Goal: Task Accomplishment & Management: Manage account settings

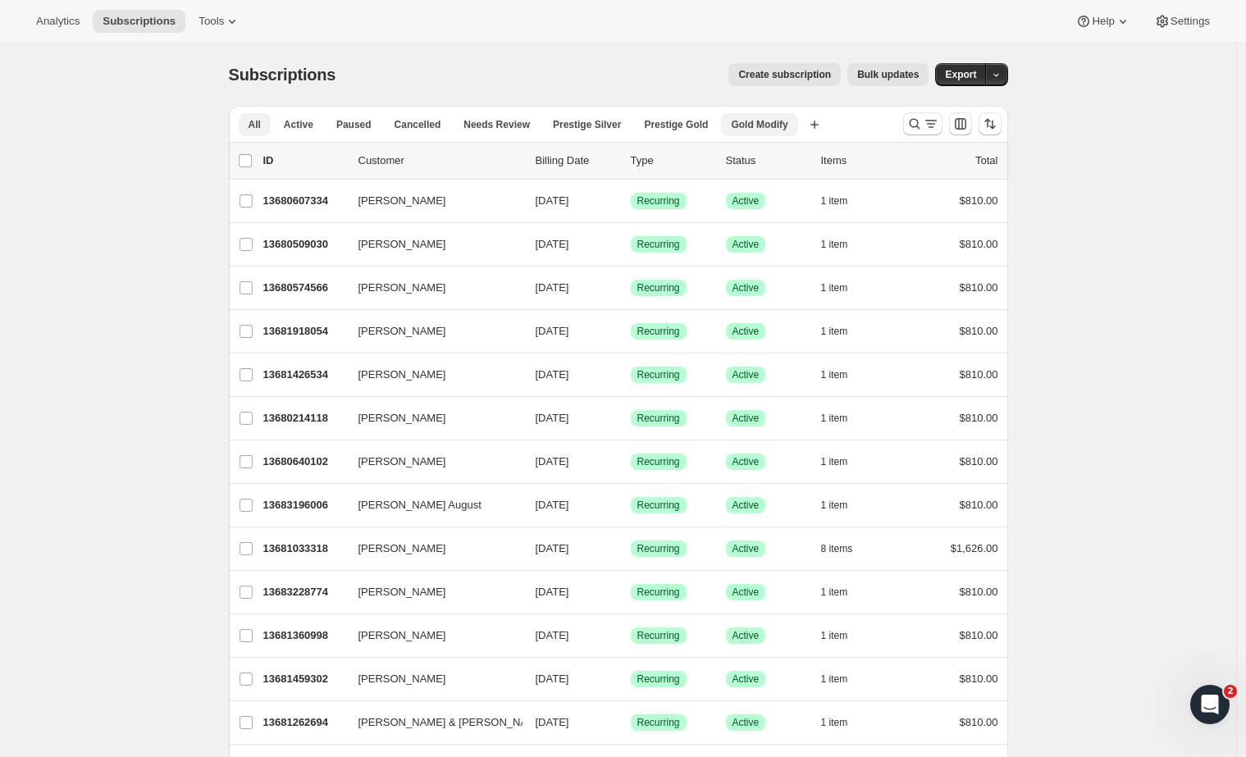
click at [771, 126] on span "Gold Modify" at bounding box center [759, 124] width 57 height 13
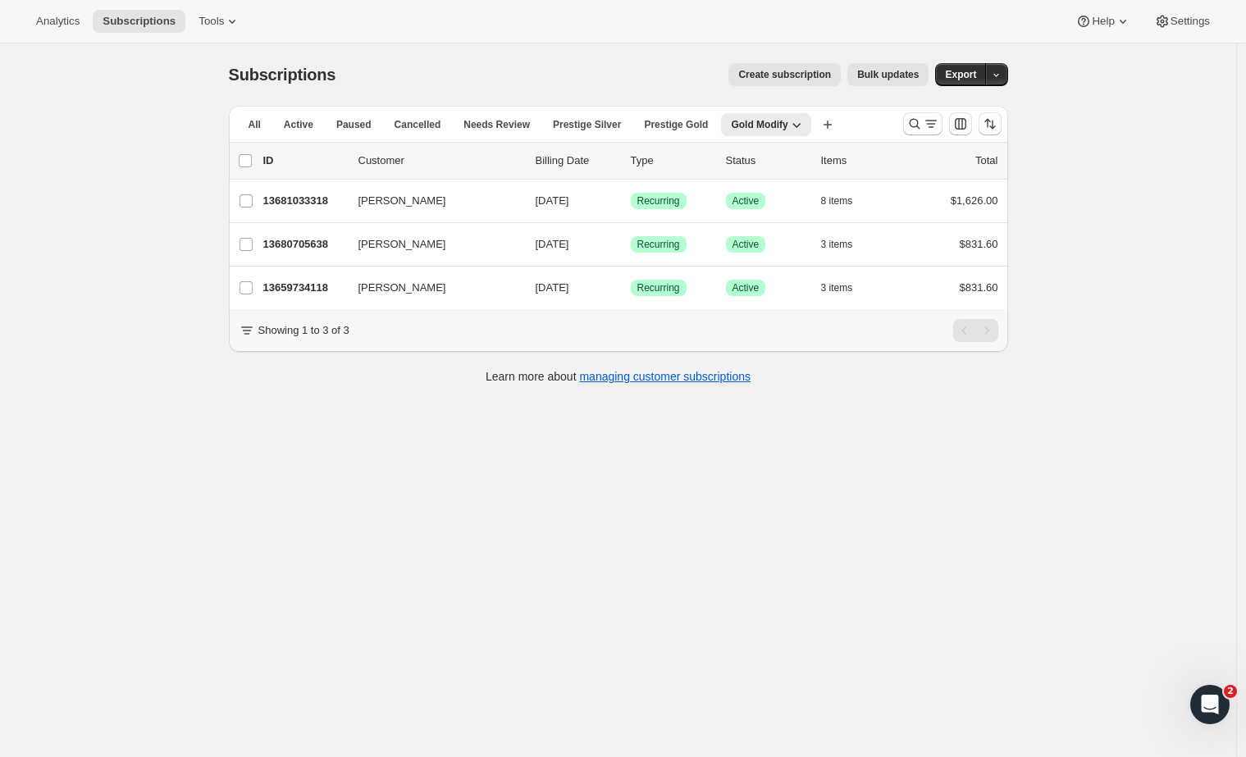
click at [341, 447] on div "Subscriptions. This page is ready Subscriptions Create subscription Bulk update…" at bounding box center [618, 421] width 1236 height 757
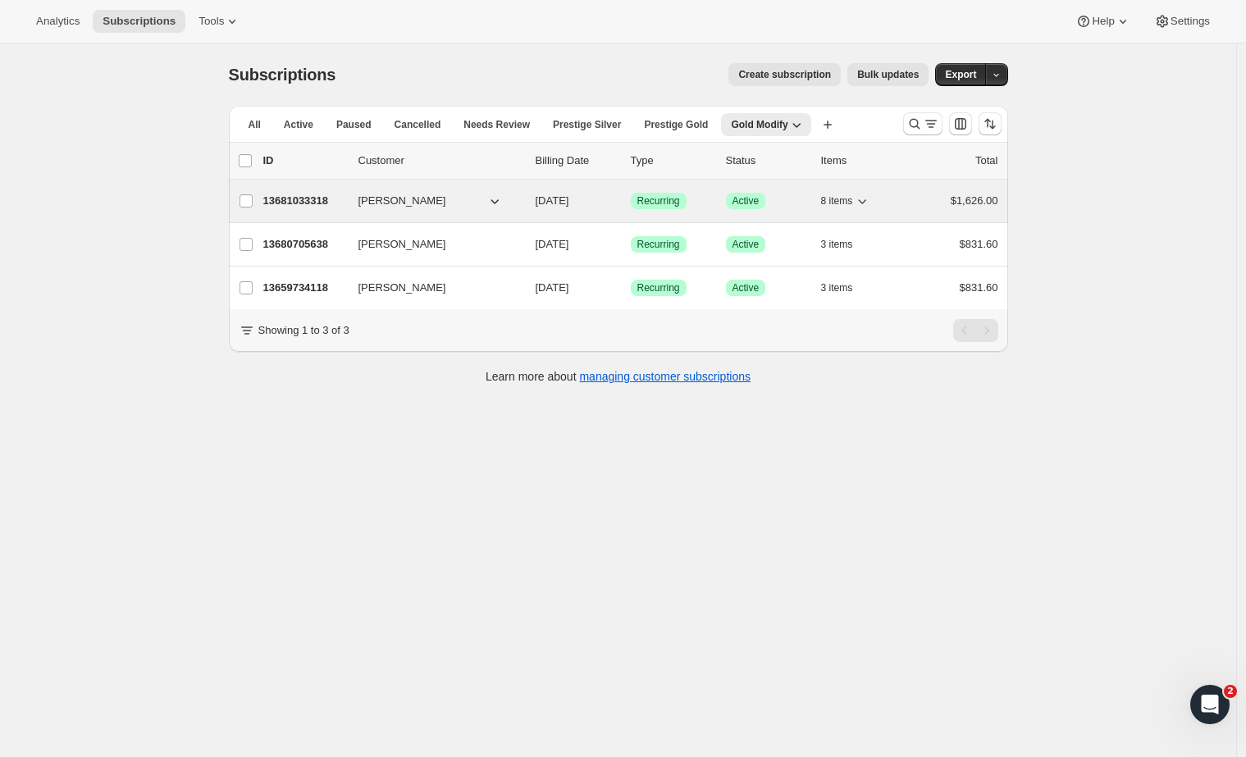
click at [312, 201] on p "13681033318" at bounding box center [304, 201] width 82 height 16
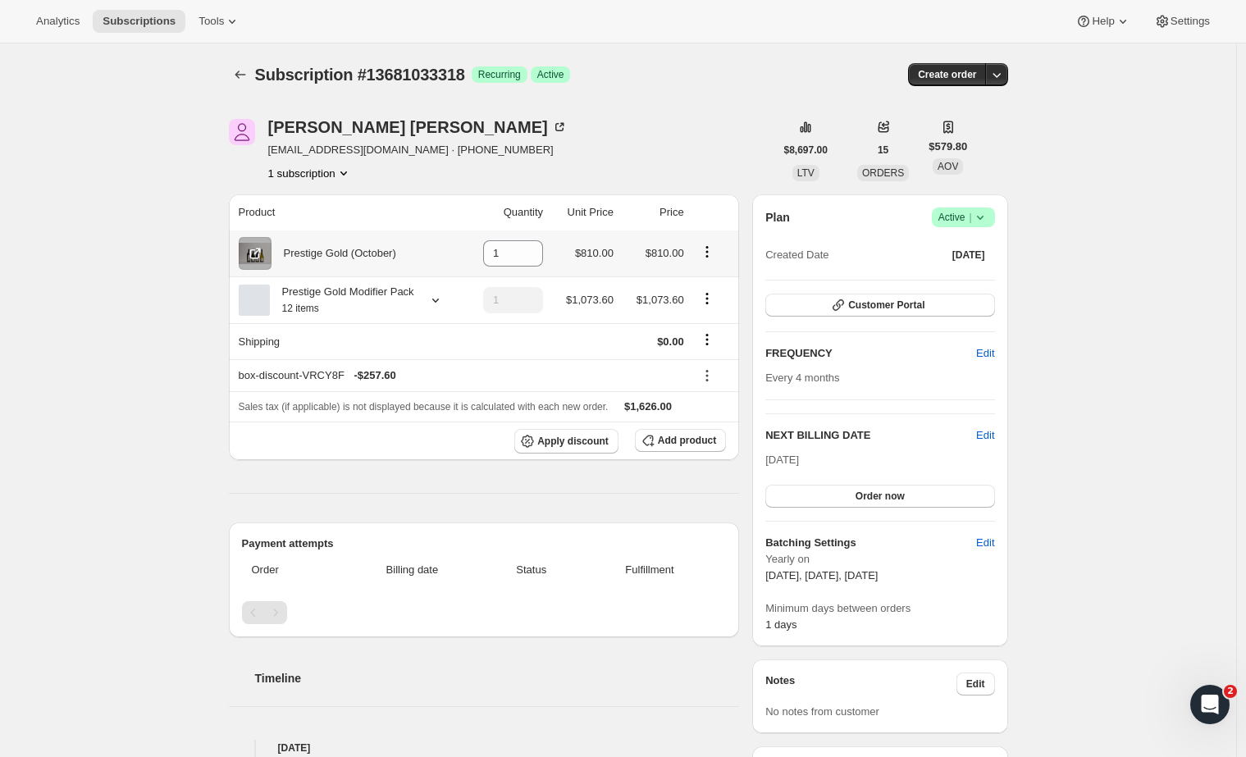
click at [710, 249] on icon "Product actions" at bounding box center [707, 252] width 16 height 16
click at [711, 285] on span "Remove" at bounding box center [699, 285] width 39 height 12
type input "0"
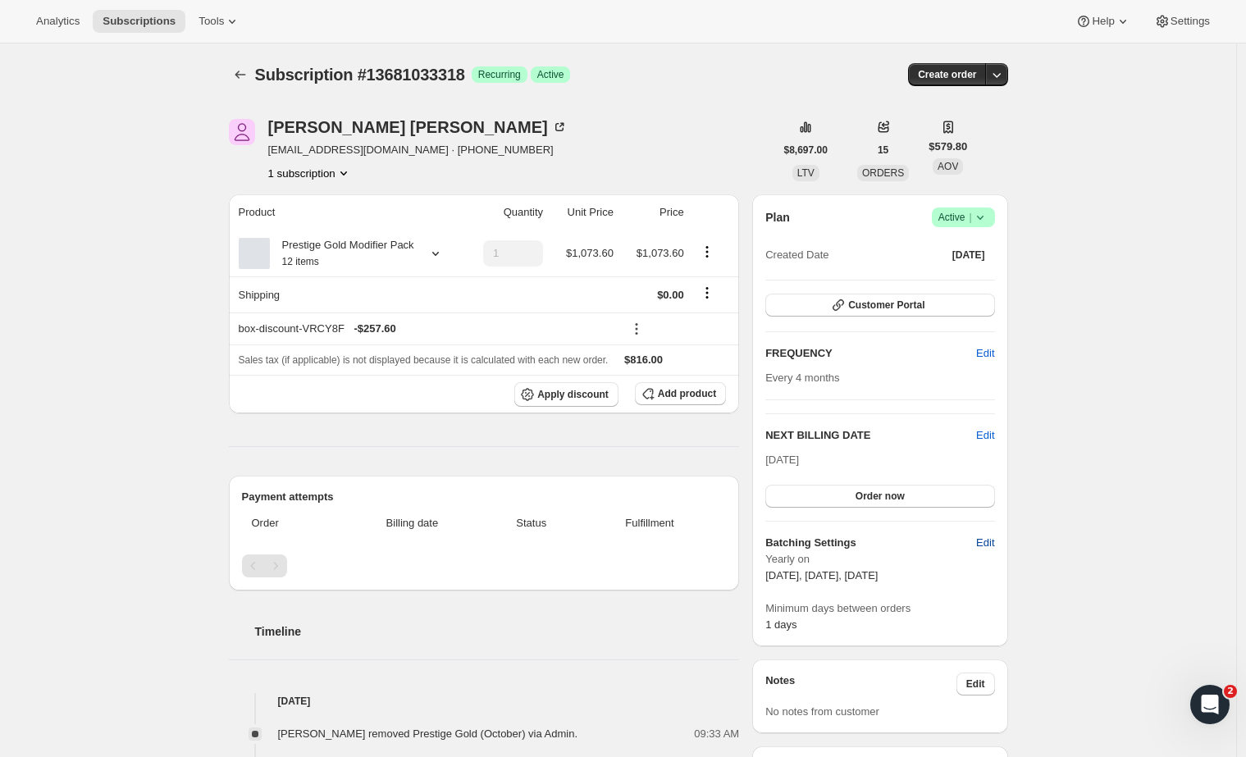
click at [980, 538] on span "Edit" at bounding box center [985, 543] width 18 height 16
select select "YEARDAY"
select select "2"
select select "13"
select select "6"
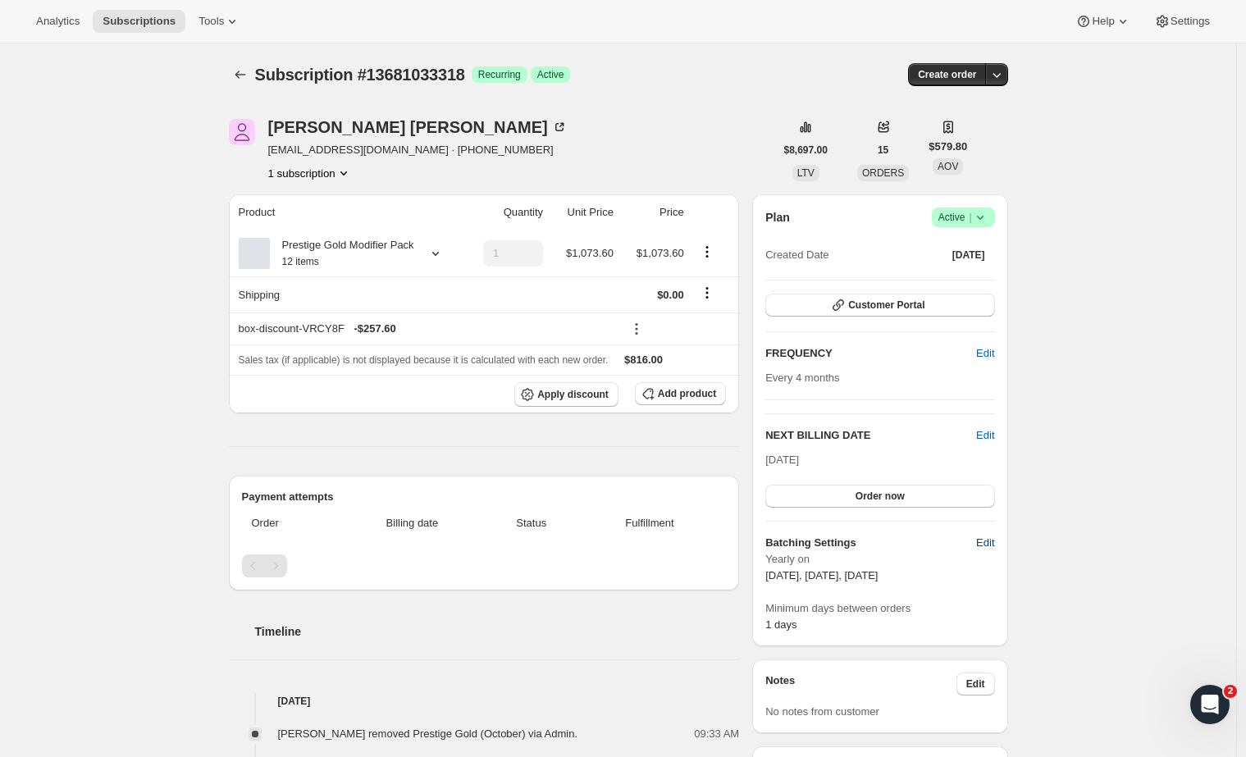
select select "13"
select select "10"
select select "13"
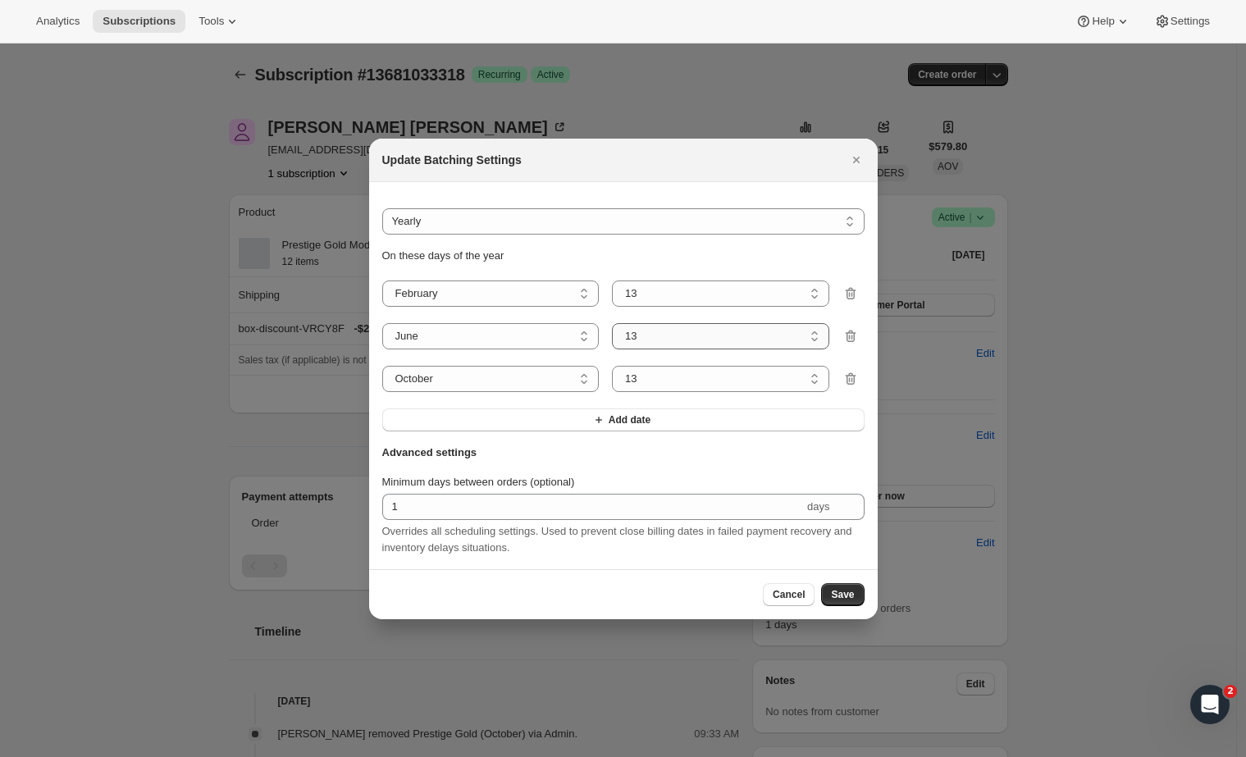
select select "5"
click at [842, 596] on span "Save" at bounding box center [842, 594] width 23 height 13
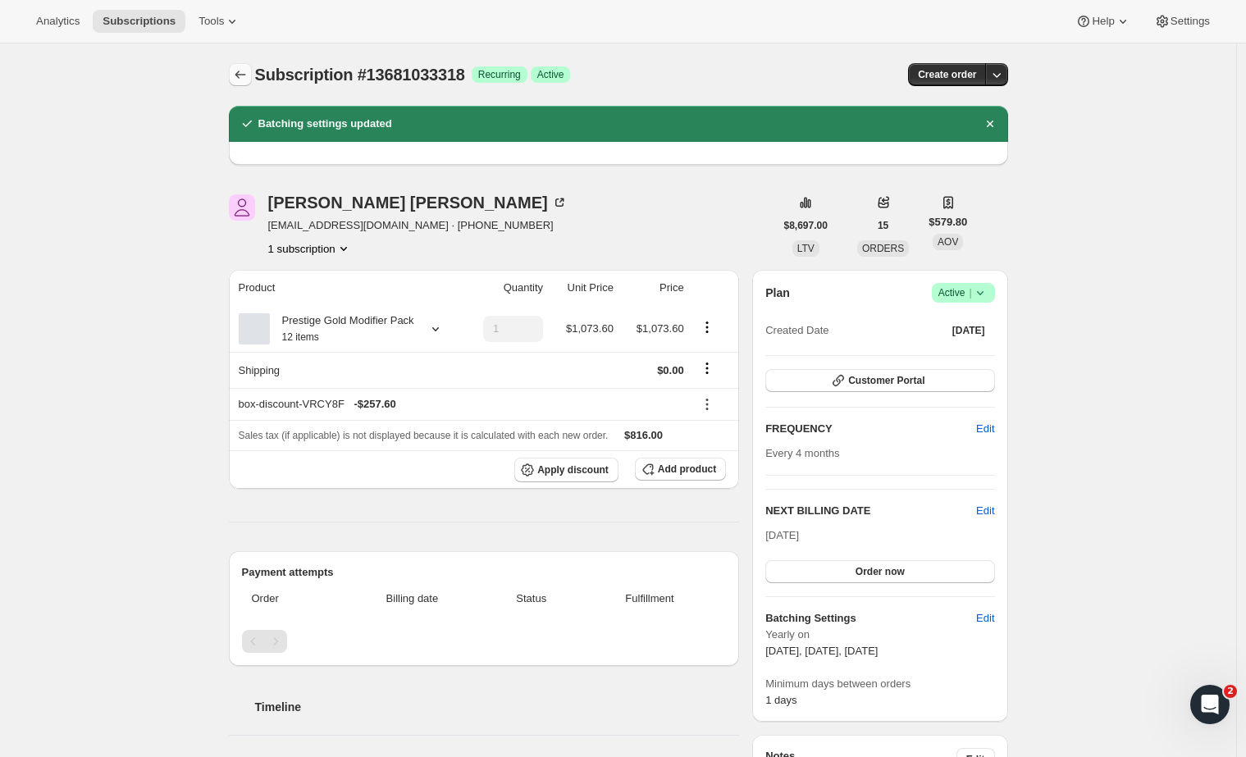
click at [244, 68] on icon "Subscriptions" at bounding box center [240, 74] width 16 height 16
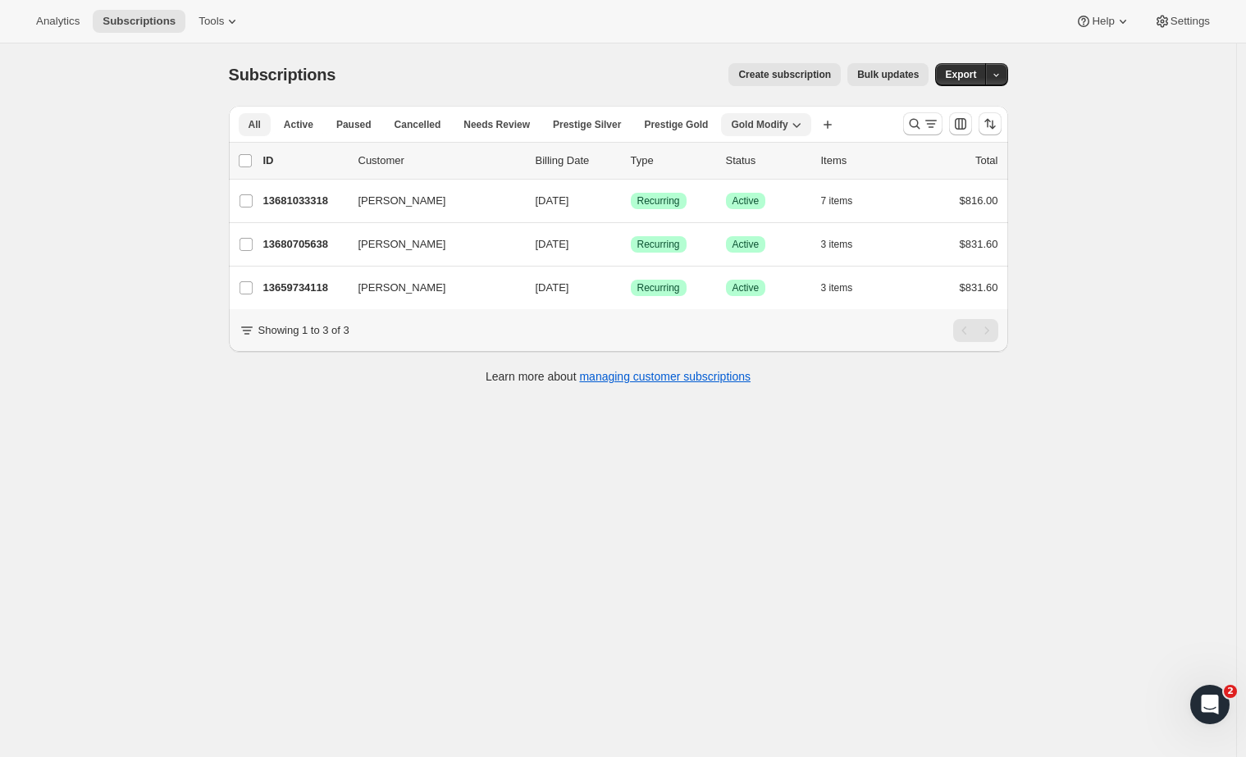
click at [264, 132] on button "All" at bounding box center [255, 124] width 32 height 23
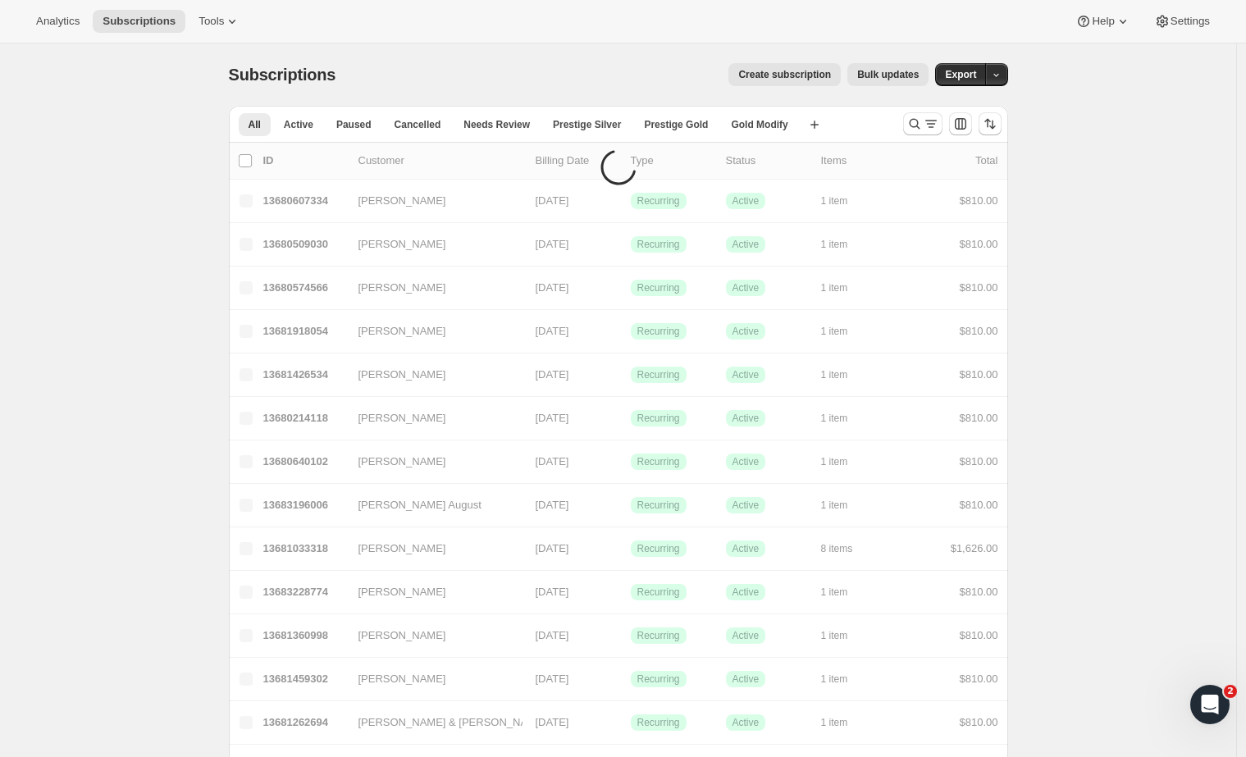
click at [261, 125] on span "All" at bounding box center [255, 124] width 12 height 13
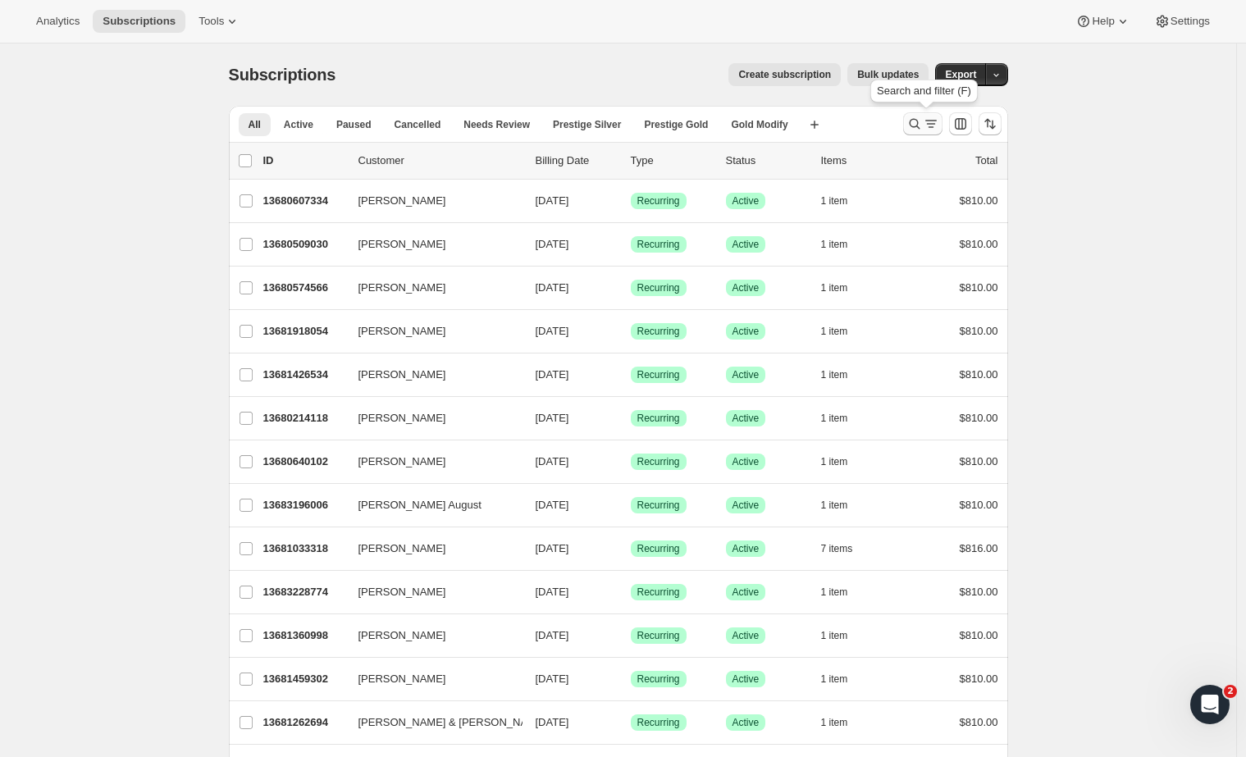
click at [923, 131] on icon "Search and filter results" at bounding box center [914, 124] width 16 height 16
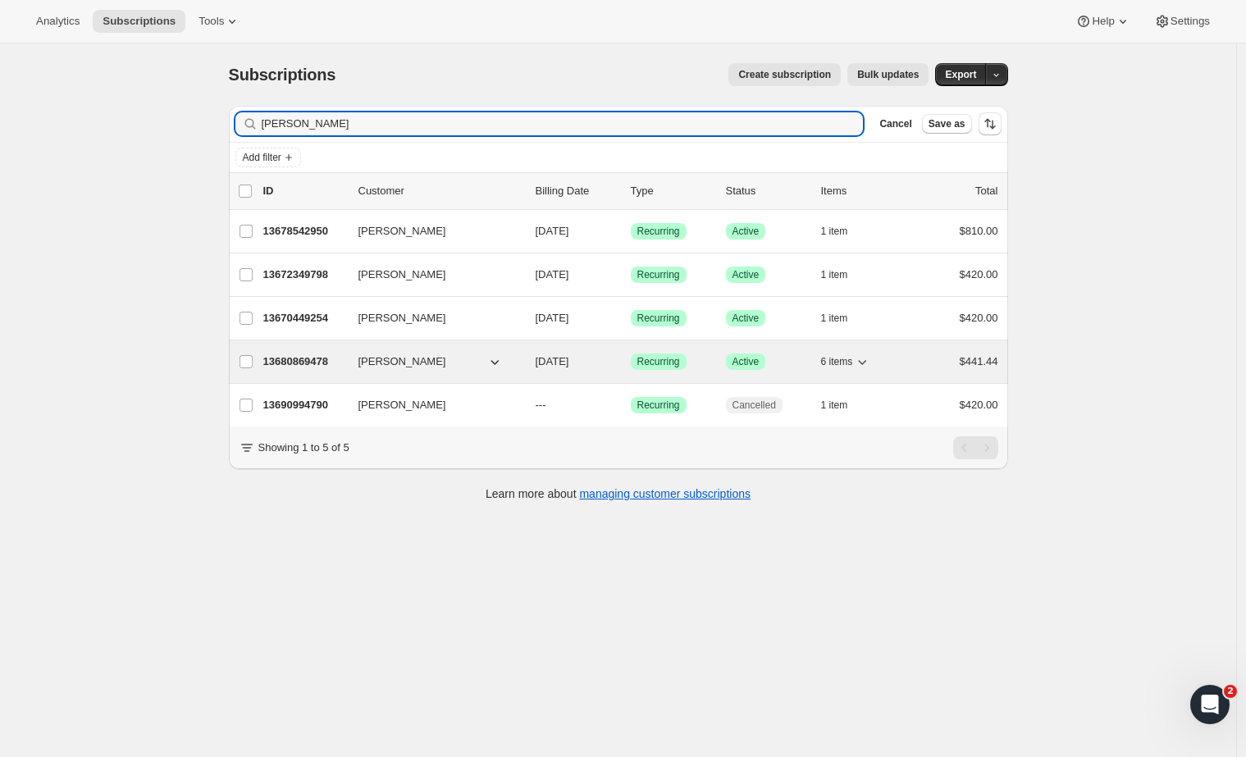
type input "[PERSON_NAME]"
click at [303, 359] on p "13680869478" at bounding box center [304, 362] width 82 height 16
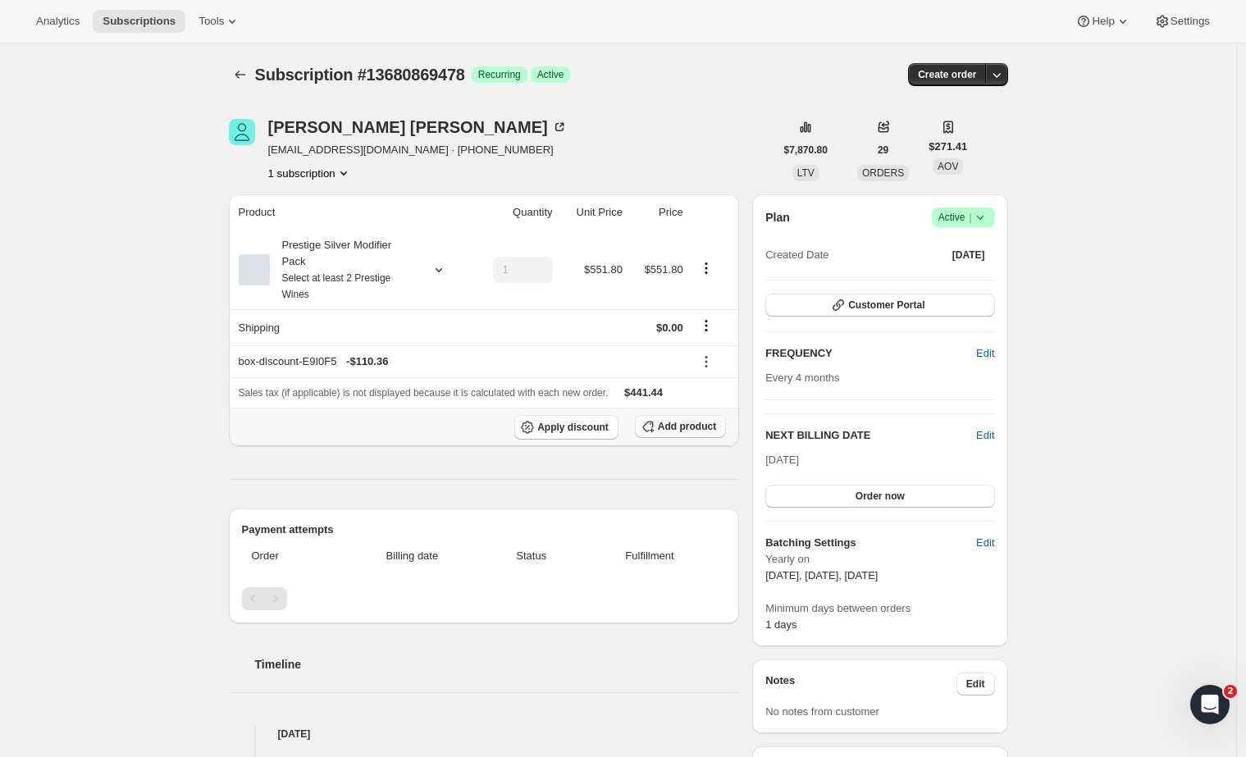
click at [700, 427] on span "Add product" at bounding box center [687, 426] width 58 height 13
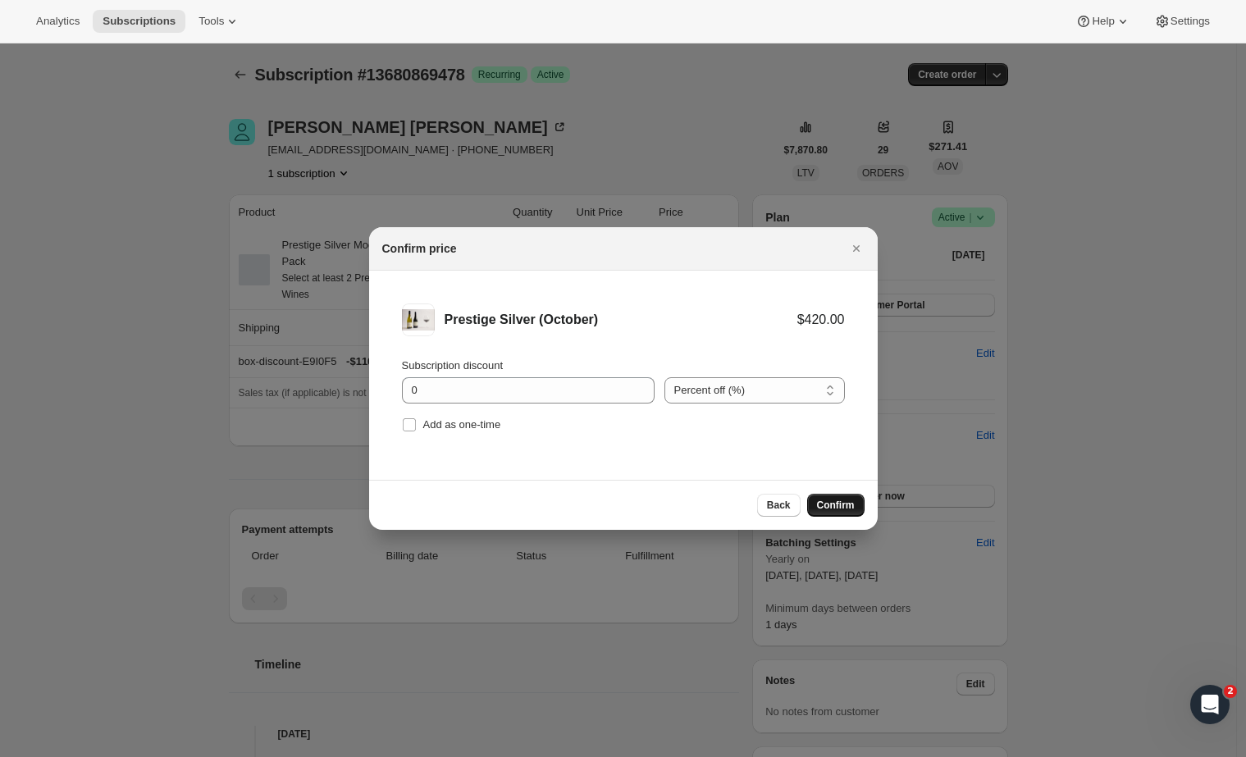
click at [847, 511] on span "Confirm" at bounding box center [836, 505] width 38 height 13
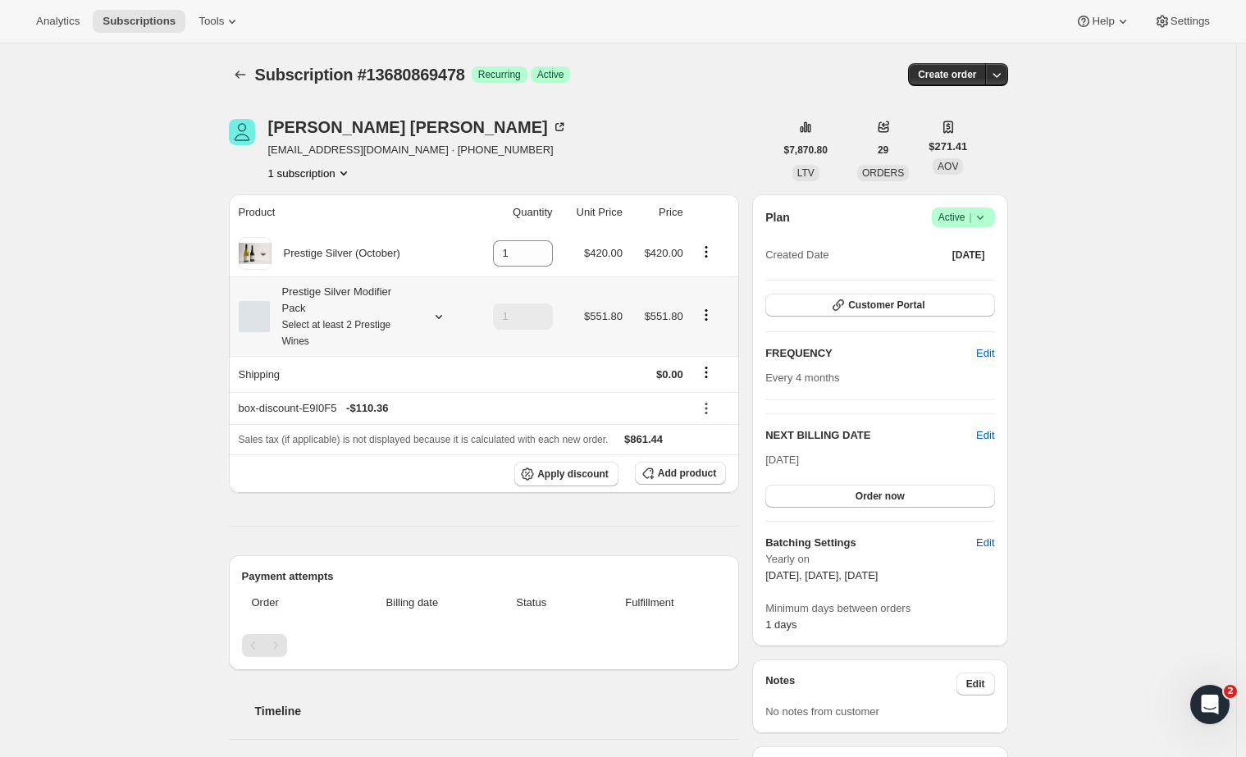
click at [705, 319] on icon "Product actions" at bounding box center [706, 315] width 16 height 16
click at [705, 385] on span "Remove" at bounding box center [710, 377] width 39 height 16
type input "0"
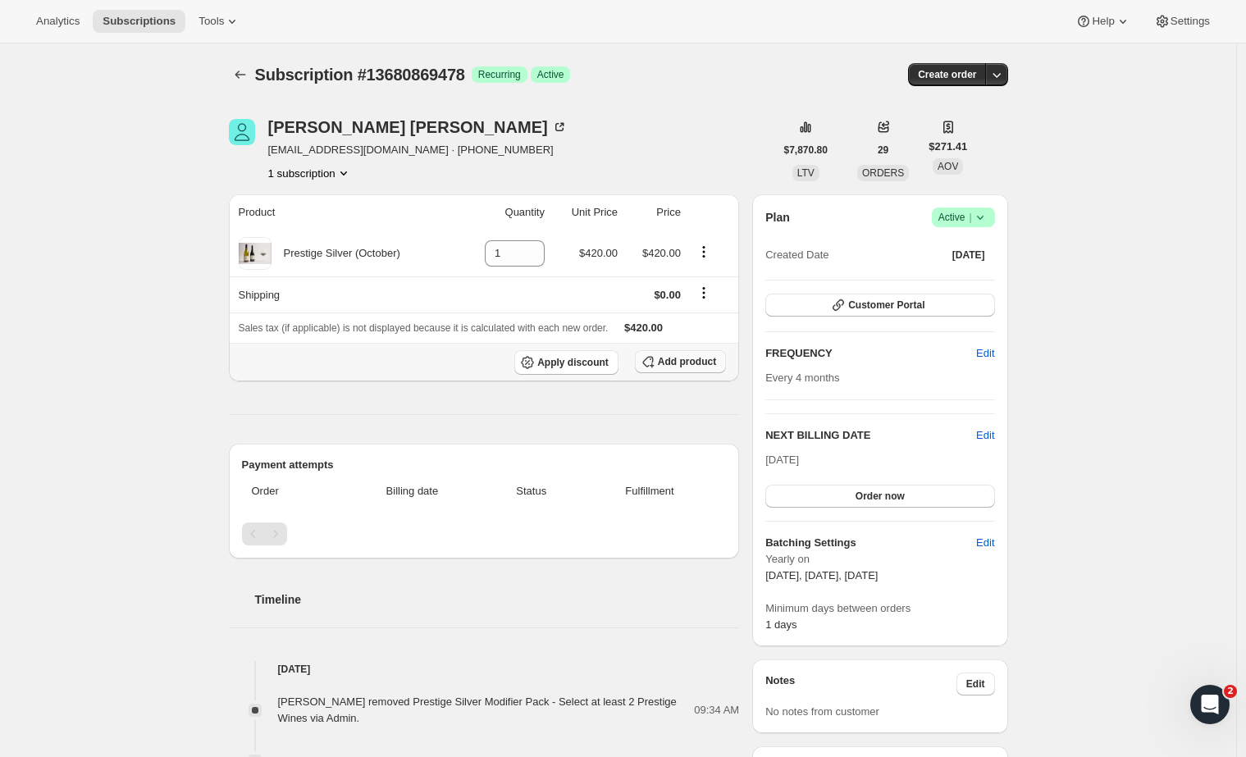
click at [691, 365] on span "Add product" at bounding box center [687, 361] width 58 height 13
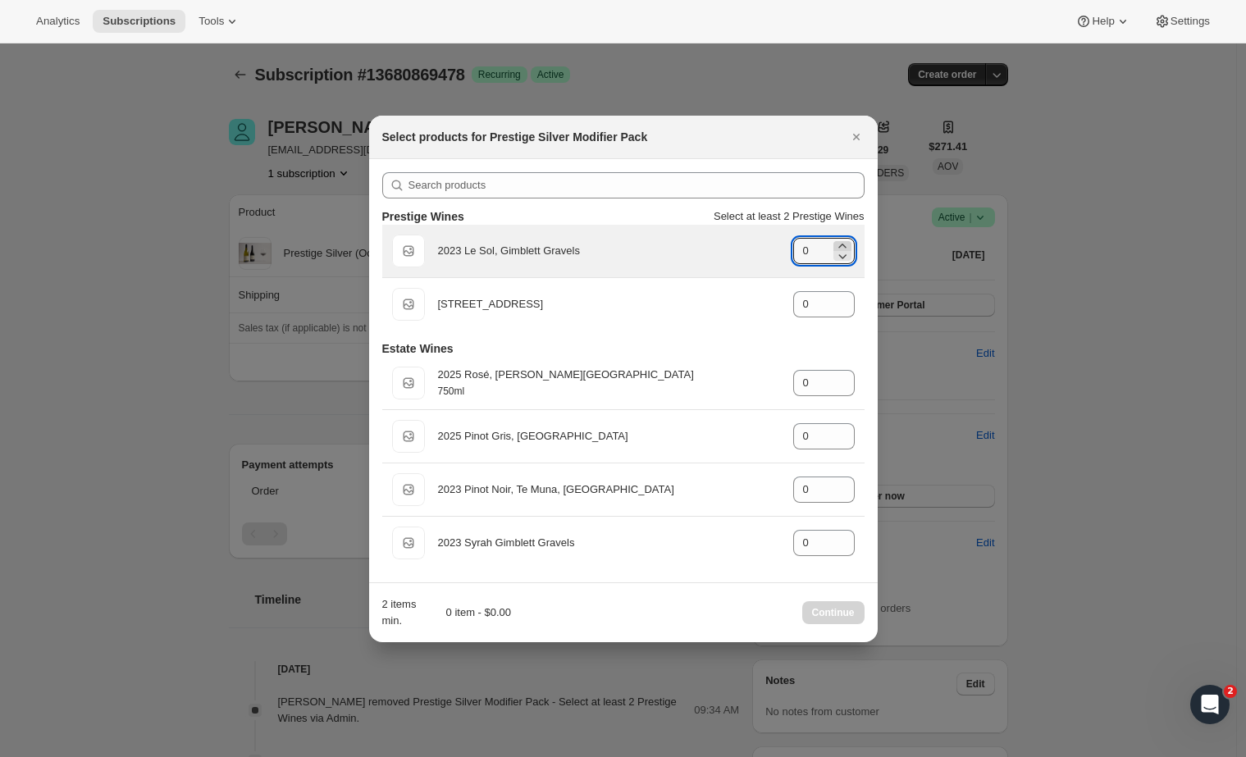
click at [841, 243] on icon ":r17t:" at bounding box center [842, 246] width 16 height 16
type input "1"
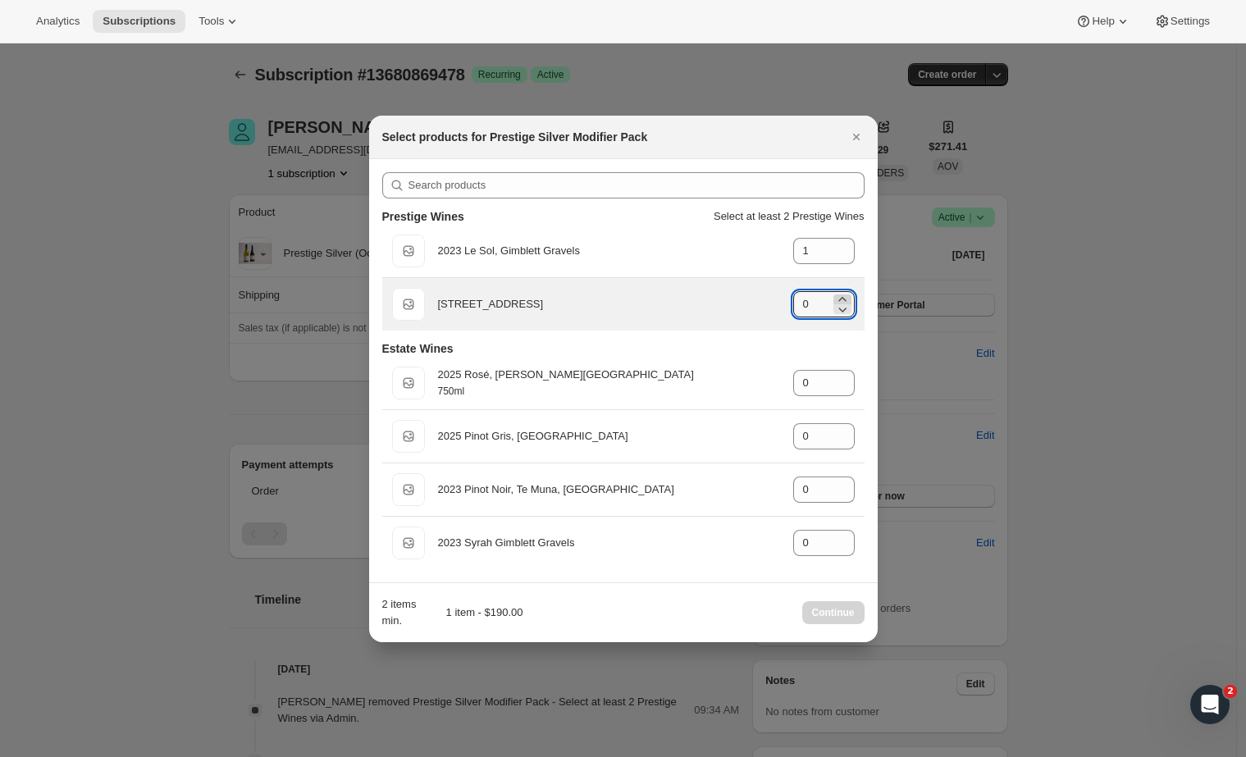
click at [843, 297] on icon ":r17t:" at bounding box center [842, 299] width 16 height 16
type input "1"
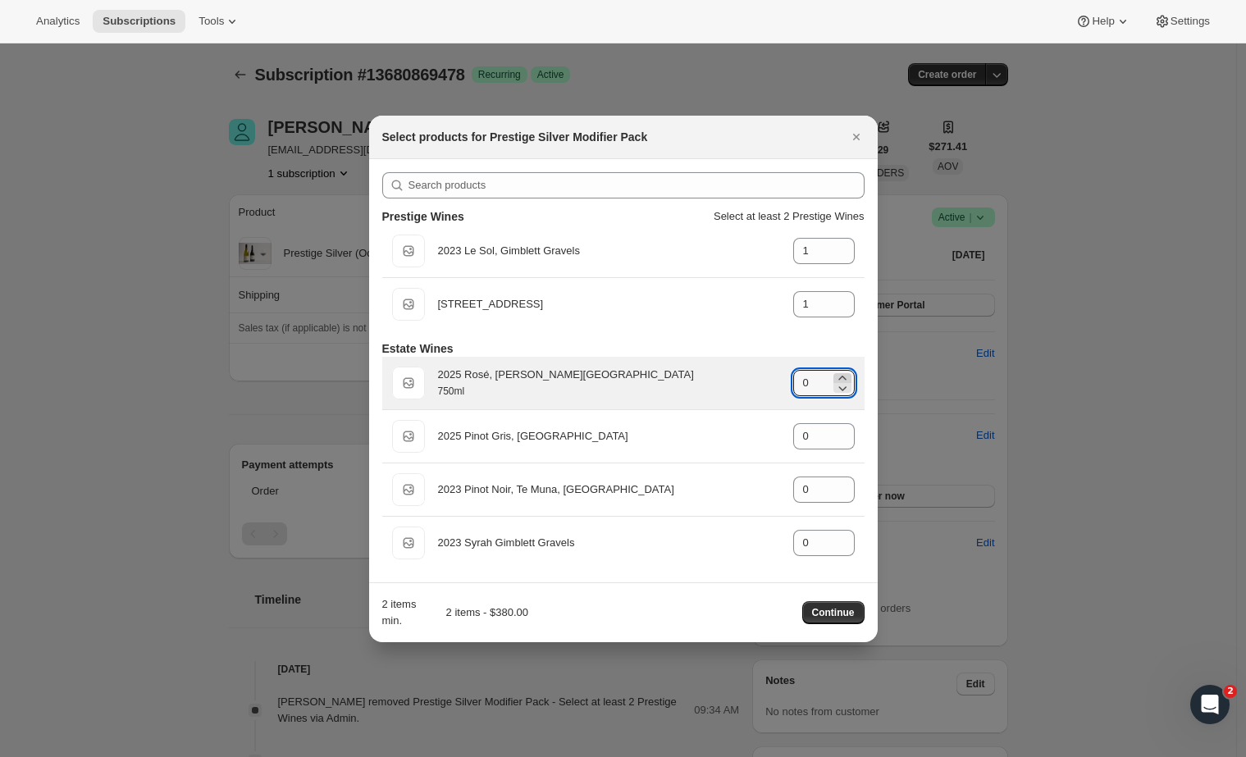
click at [840, 371] on icon ":r17t:" at bounding box center [842, 378] width 16 height 16
type input "1"
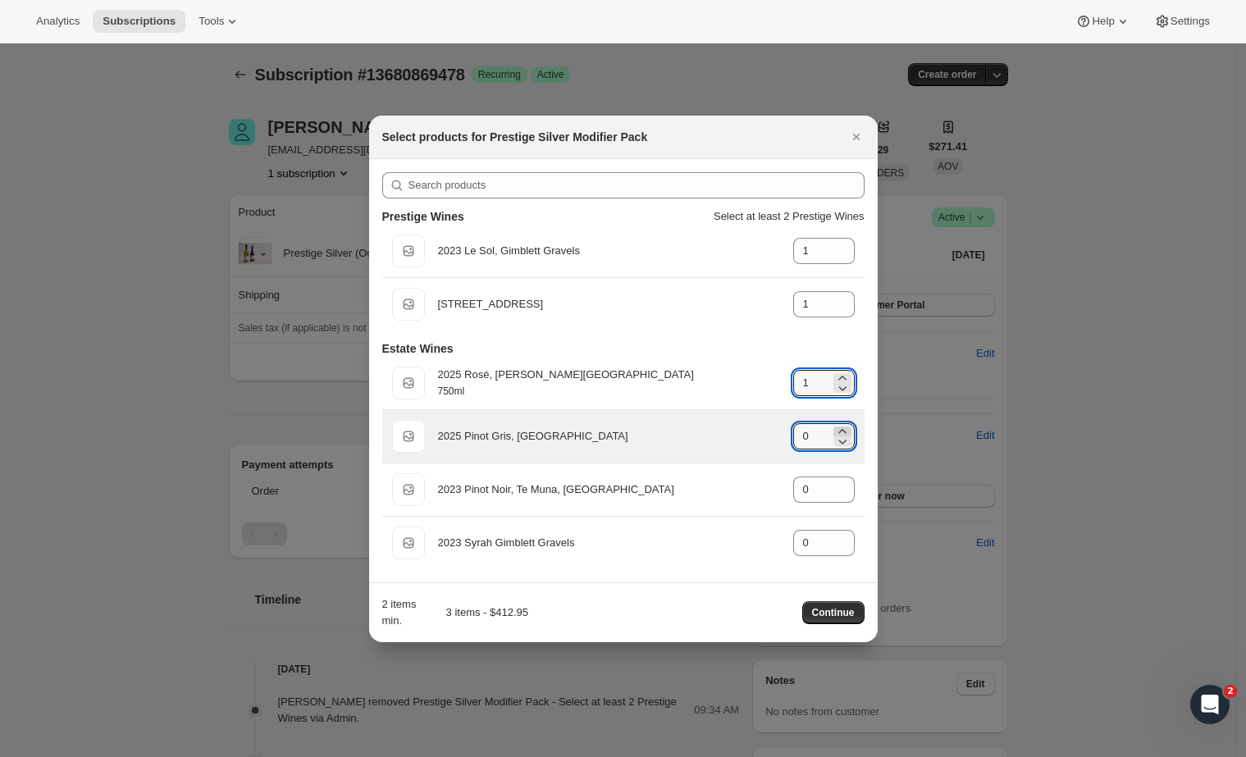
click at [838, 429] on icon ":r17t:" at bounding box center [842, 431] width 16 height 16
type input "1"
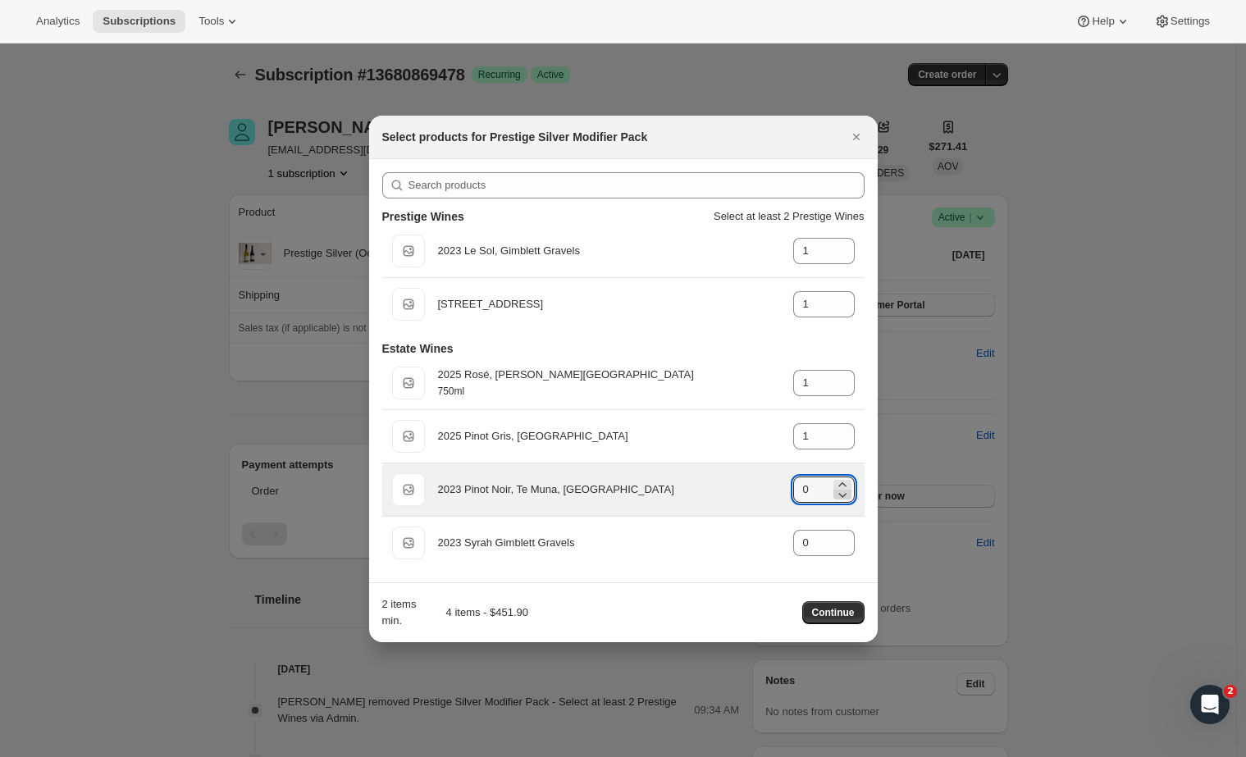
drag, startPoint x: 840, startPoint y: 481, endPoint x: 842, endPoint y: 490, distance: 9.2
click at [841, 481] on icon ":r17t:" at bounding box center [842, 485] width 16 height 16
type input "1"
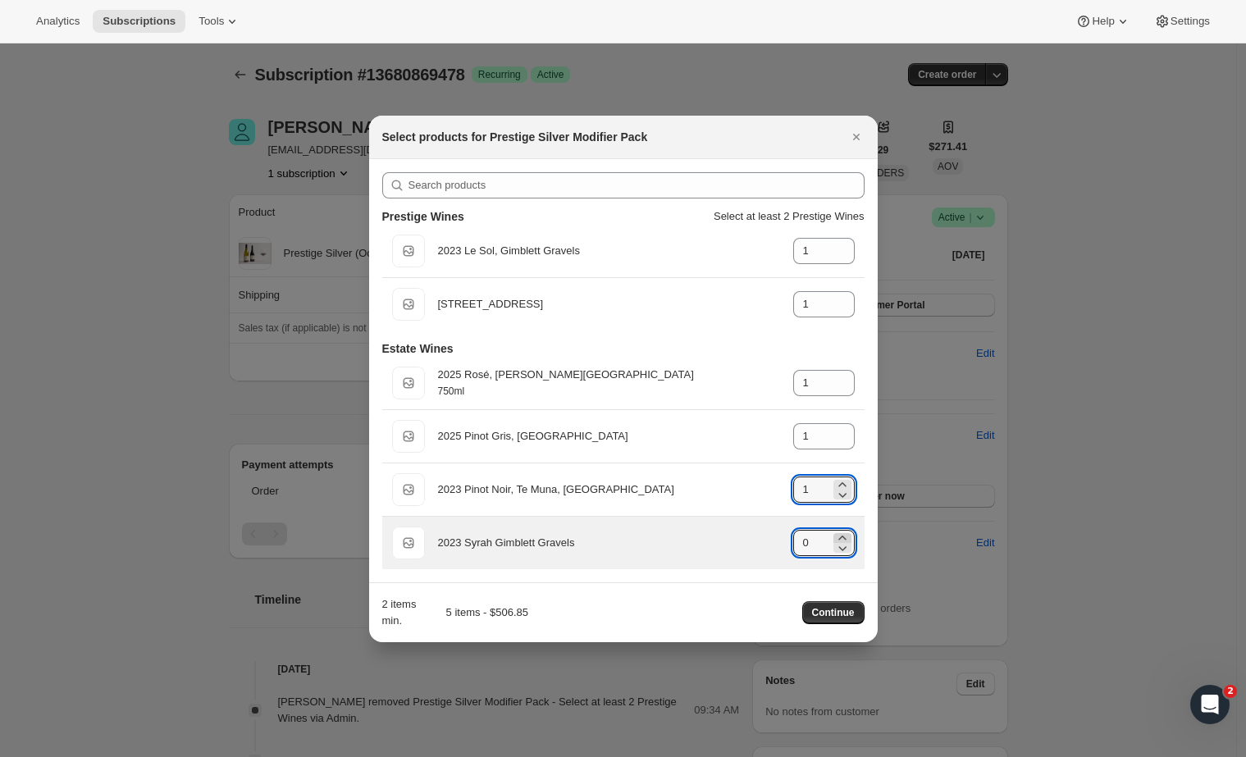
click at [844, 535] on icon ":r17t:" at bounding box center [842, 538] width 16 height 16
type input "1"
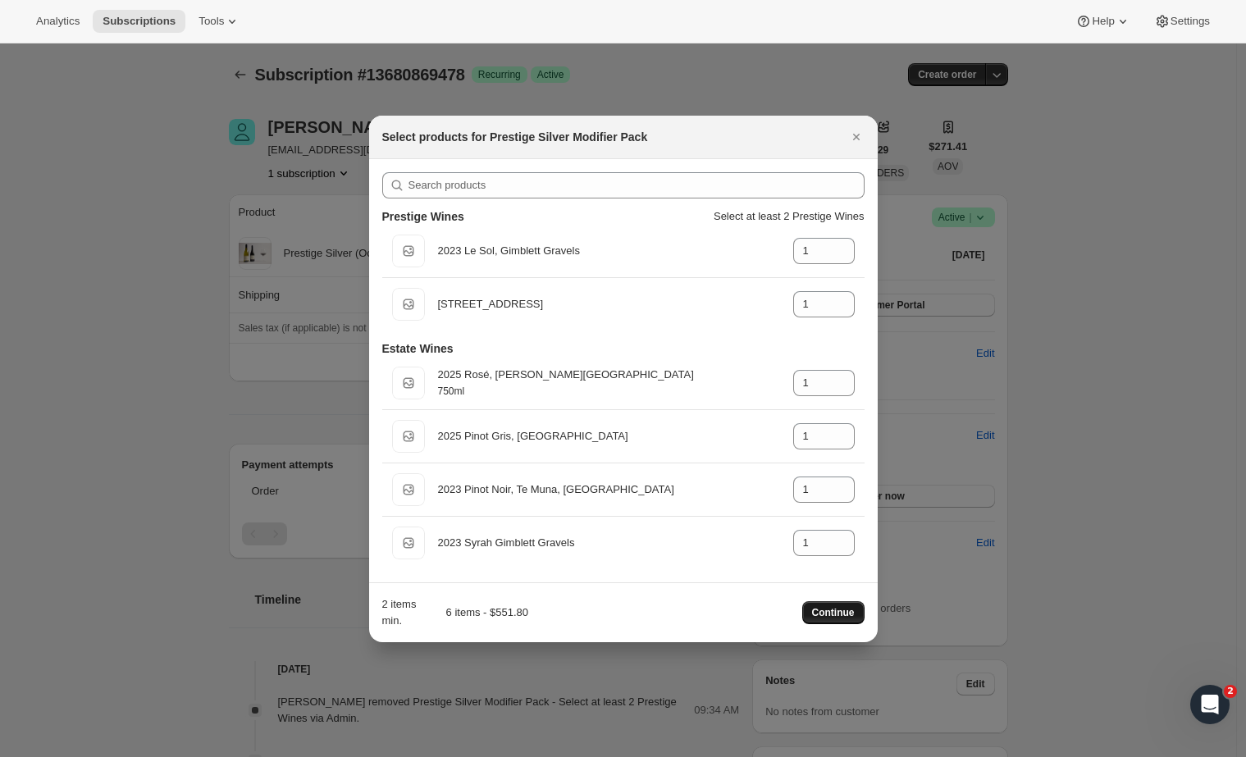
click at [832, 613] on span "Continue" at bounding box center [833, 612] width 43 height 13
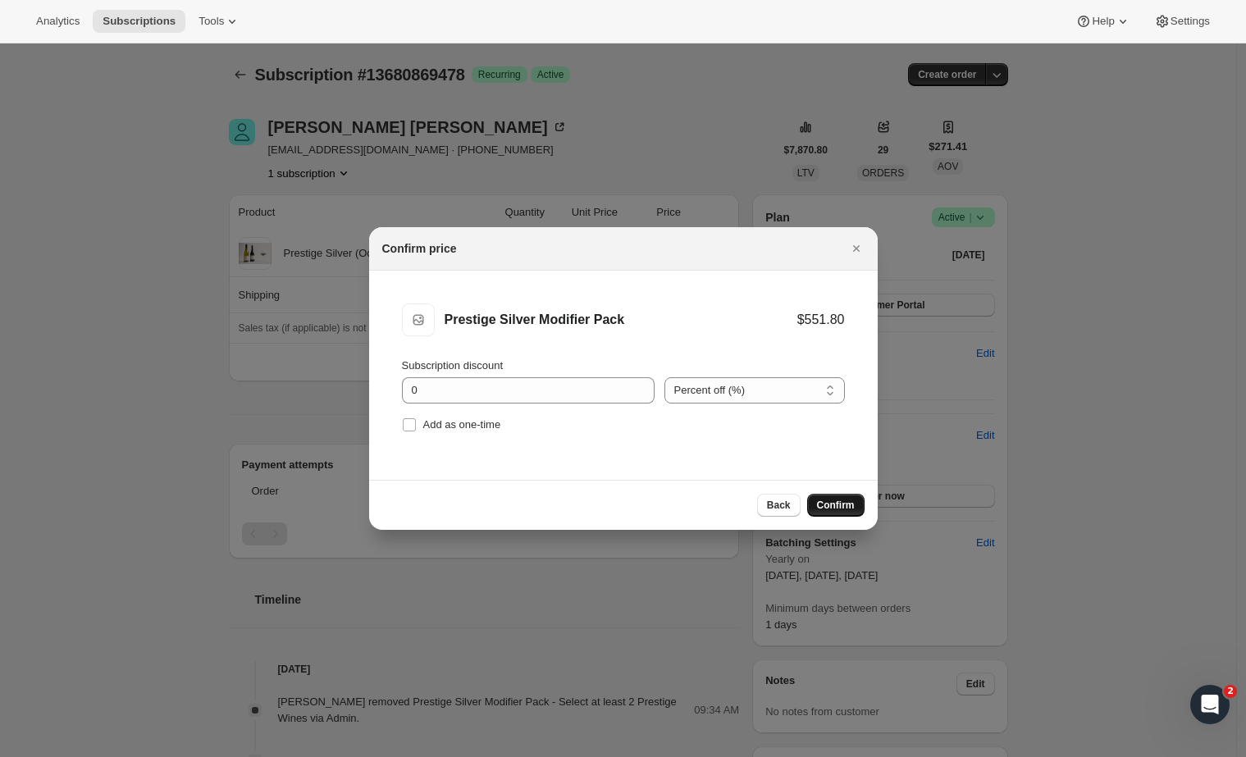
click at [837, 509] on span "Confirm" at bounding box center [836, 505] width 38 height 13
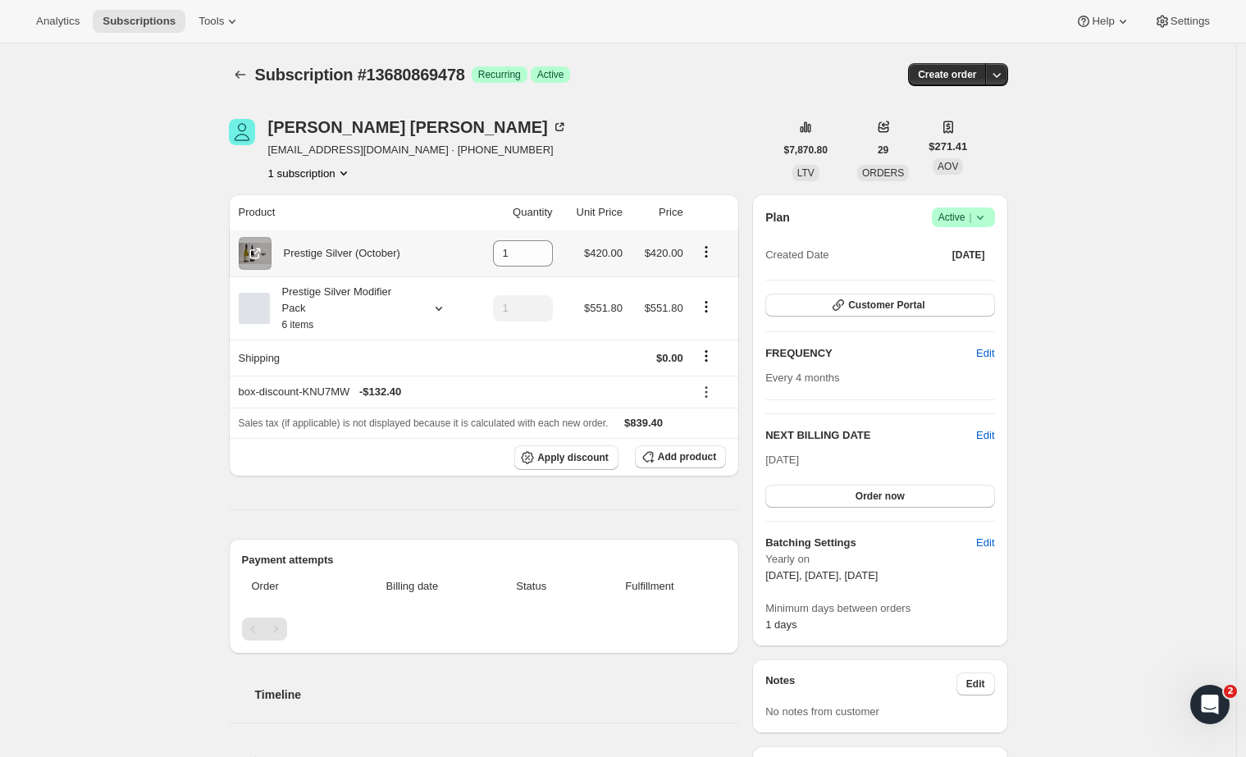
click at [710, 251] on icon "Product actions" at bounding box center [706, 252] width 16 height 16
click at [705, 285] on span "Remove" at bounding box center [698, 285] width 39 height 12
type input "0"
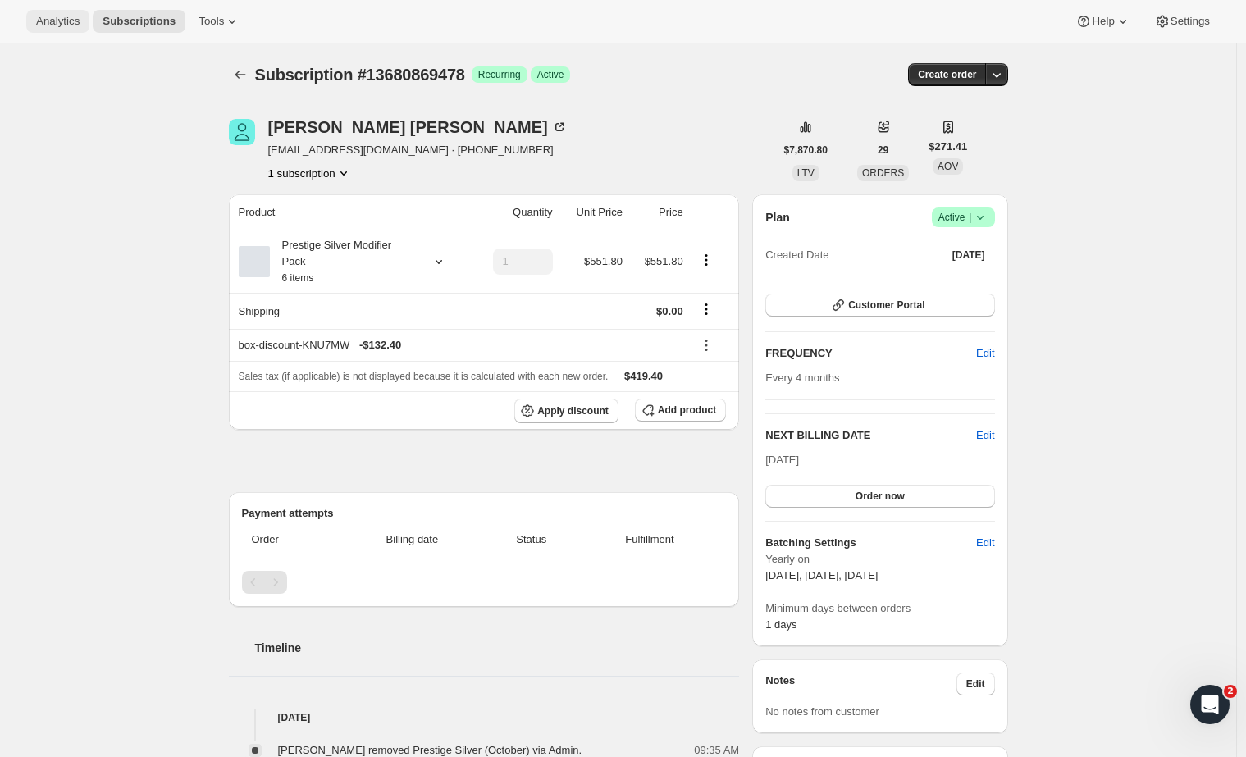
click at [39, 30] on button "Analytics" at bounding box center [57, 21] width 63 height 23
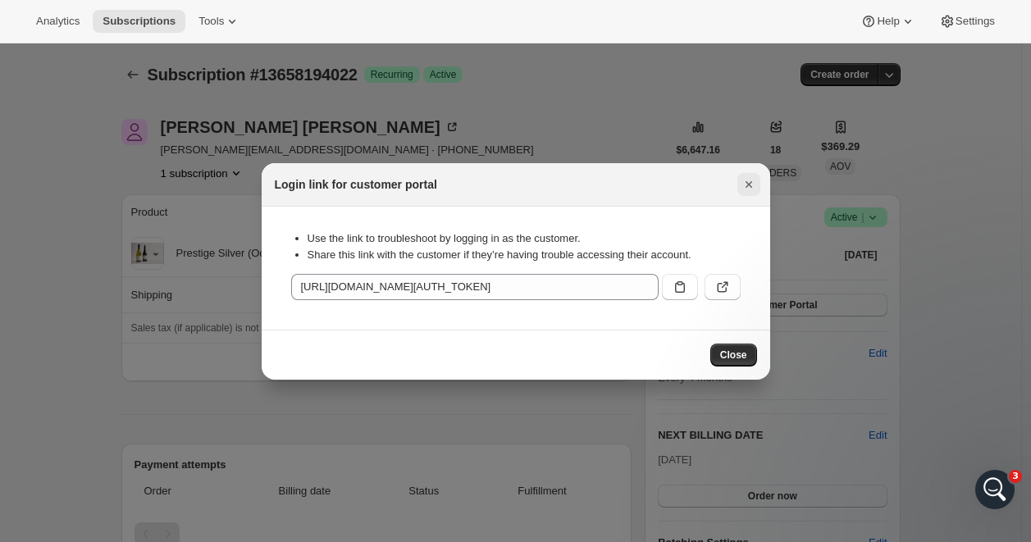
click at [749, 182] on icon "Close" at bounding box center [749, 184] width 16 height 16
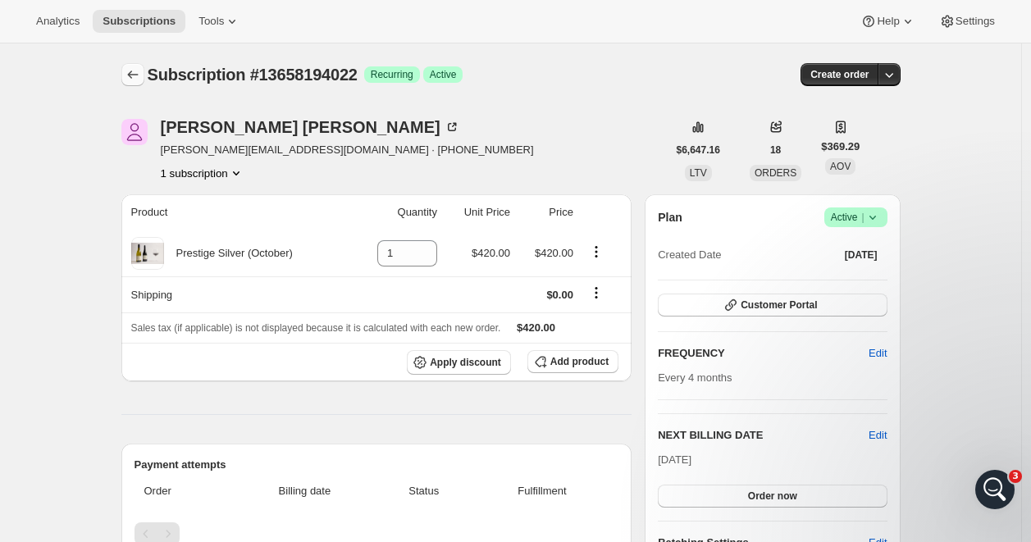
click at [137, 75] on icon "Subscriptions" at bounding box center [133, 74] width 16 height 16
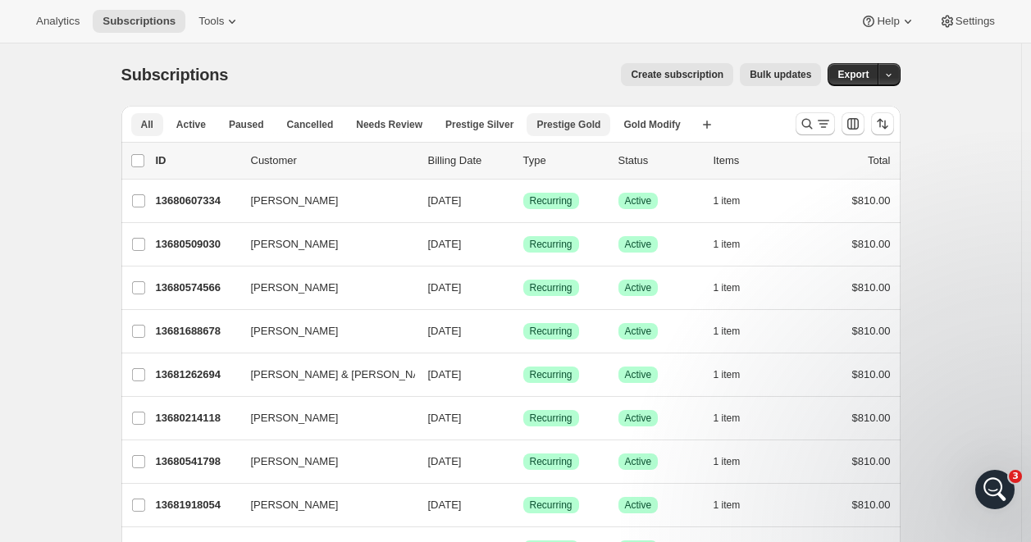
click at [582, 119] on span "Prestige Gold" at bounding box center [568, 124] width 64 height 13
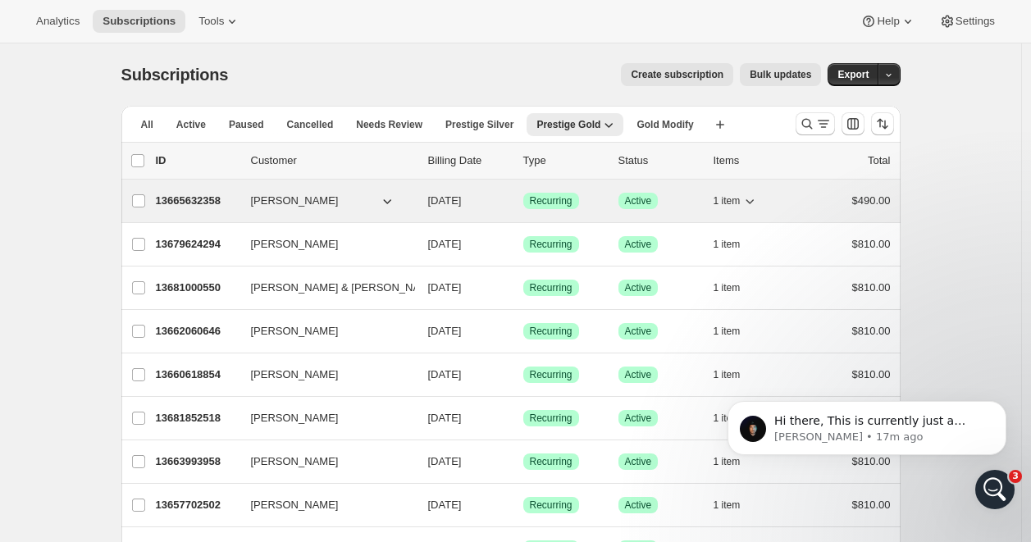
click at [209, 208] on p "13665632358" at bounding box center [197, 201] width 82 height 16
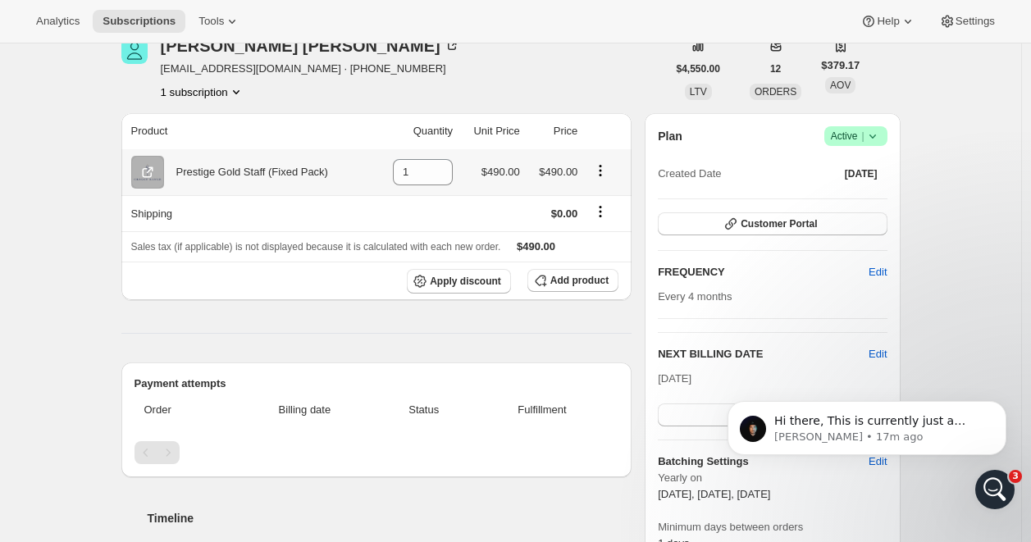
scroll to position [80, 0]
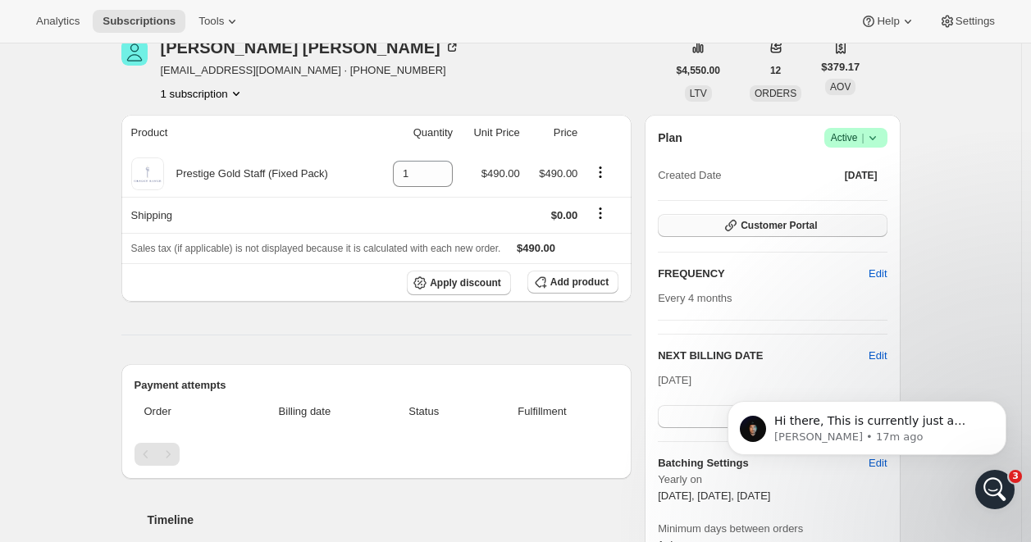
click at [791, 234] on button "Customer Portal" at bounding box center [772, 225] width 229 height 23
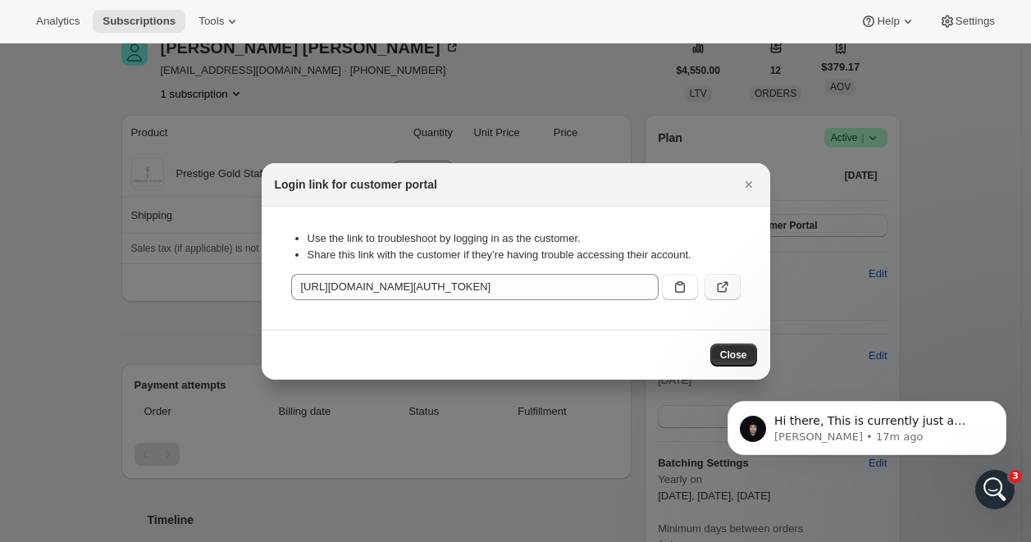
click at [722, 290] on icon ":rgc:" at bounding box center [722, 287] width 16 height 16
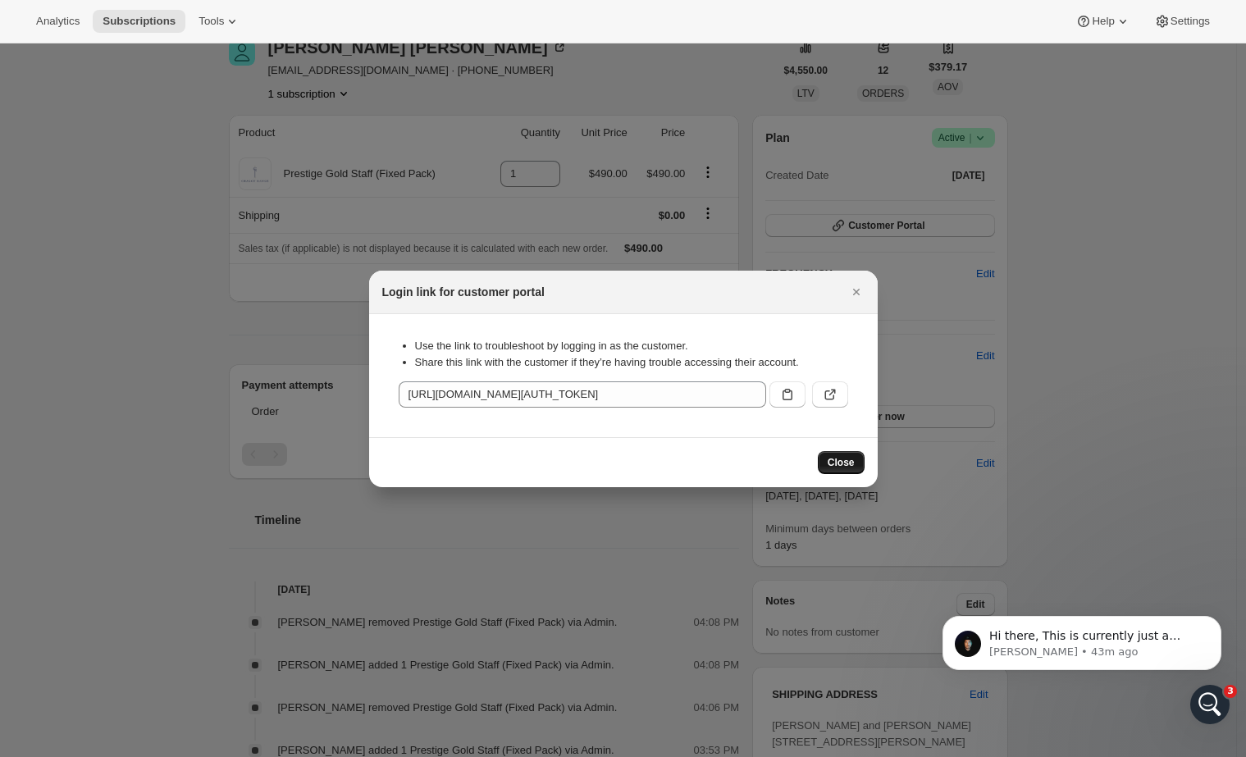
click at [833, 460] on span "Close" at bounding box center [841, 462] width 27 height 13
